Goal: Task Accomplishment & Management: Use online tool/utility

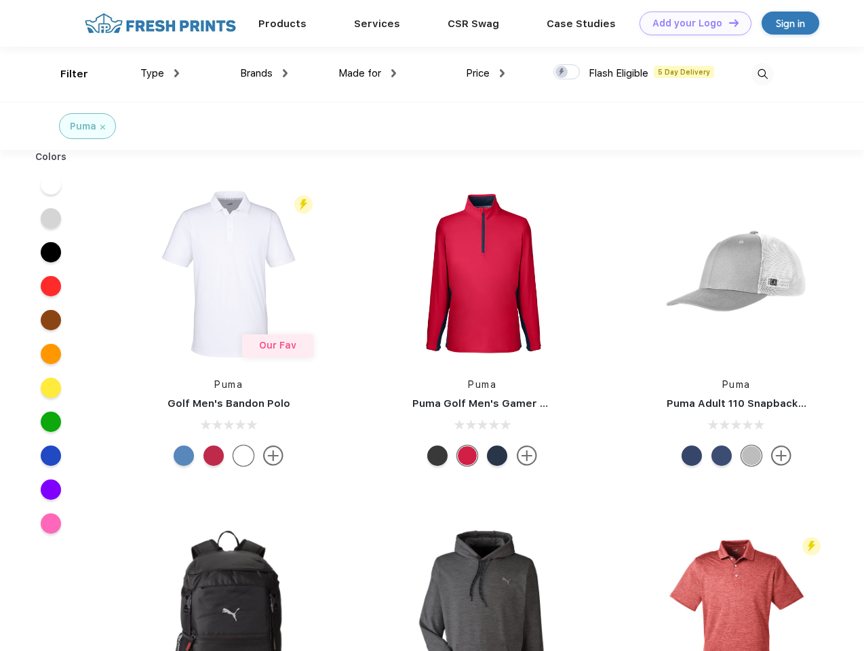
click at [691, 23] on link "Add your Logo Design Tool" at bounding box center [696, 24] width 112 height 24
click at [0, 0] on div "Design Tool" at bounding box center [0, 0] width 0 height 0
click at [728, 22] on link "Add your Logo Design Tool" at bounding box center [696, 24] width 112 height 24
click at [65, 74] on div "Filter" at bounding box center [74, 74] width 28 height 16
click at [160, 73] on span "Type" at bounding box center [152, 73] width 24 height 12
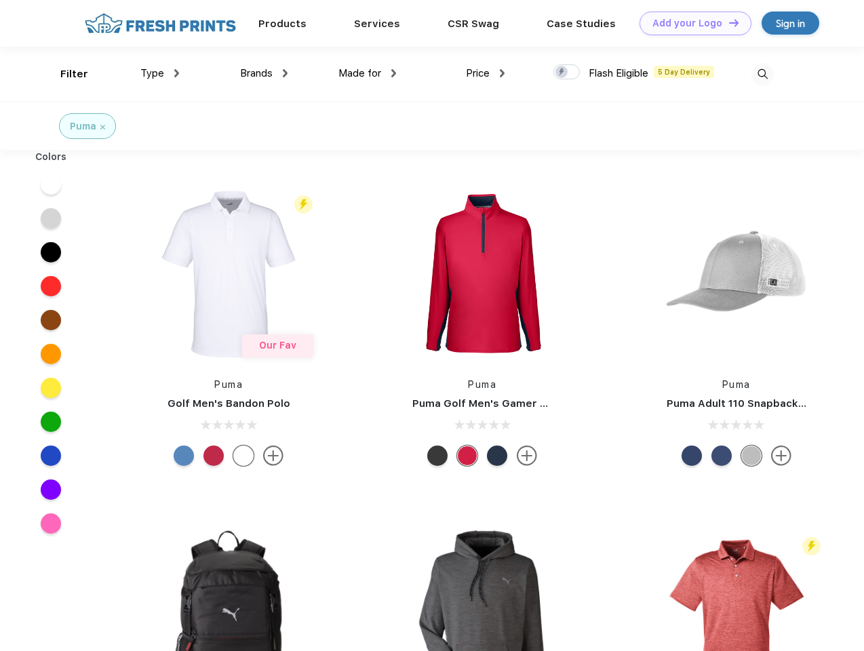
click at [264, 73] on span "Brands" at bounding box center [256, 73] width 33 height 12
click at [368, 73] on span "Made for" at bounding box center [360, 73] width 43 height 12
click at [486, 73] on span "Price" at bounding box center [478, 73] width 24 height 12
click at [567, 73] on div at bounding box center [567, 71] width 26 height 15
click at [563, 73] on input "checkbox" at bounding box center [558, 68] width 9 height 9
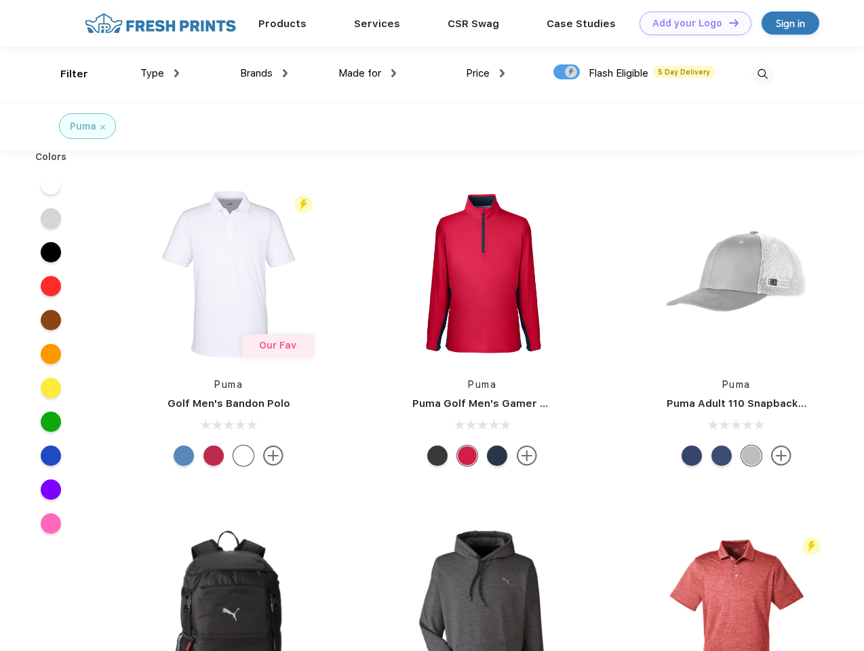
click at [763, 74] on img at bounding box center [763, 74] width 22 height 22
